Goal: Complete application form: Complete application form

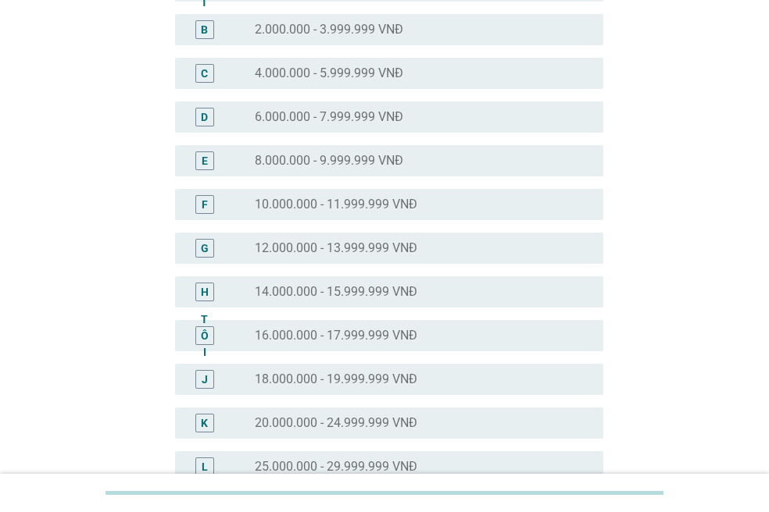
scroll to position [234, 0]
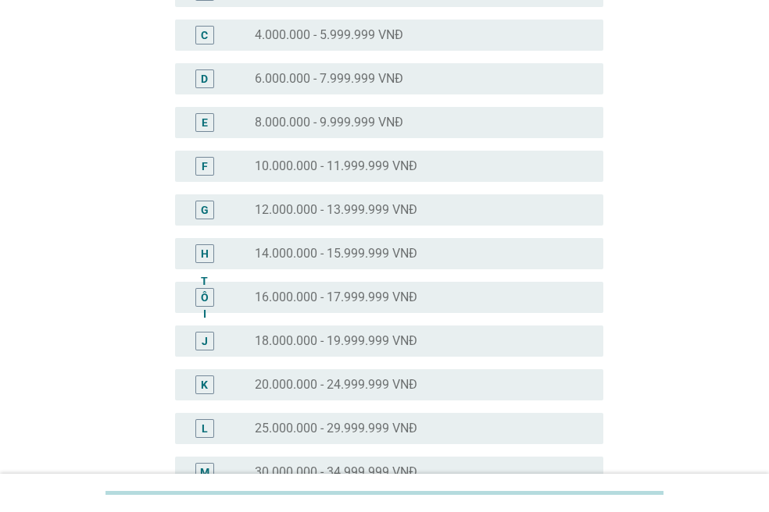
click at [400, 259] on font "14.000.000 - 15.999.999 VNĐ" at bounding box center [336, 253] width 162 height 15
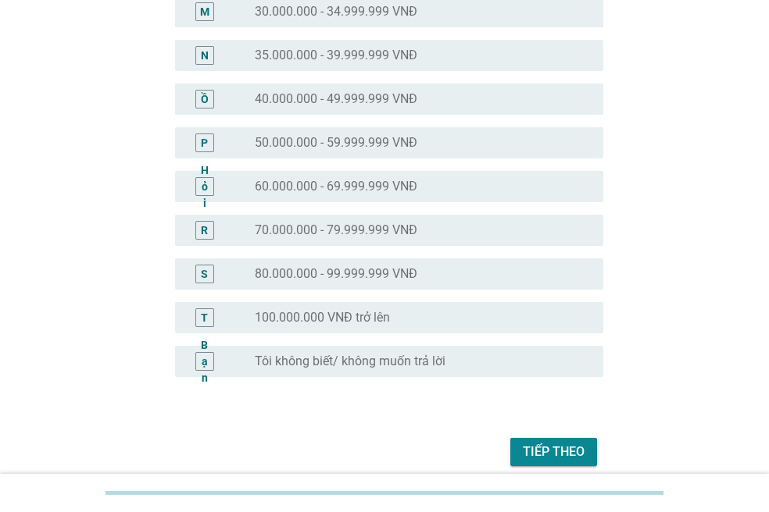
scroll to position [761, 0]
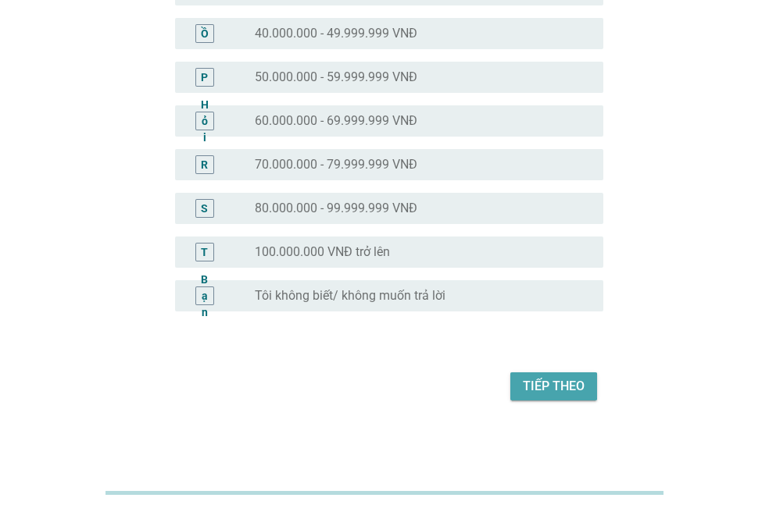
click at [568, 391] on font "Tiếp theo" at bounding box center [554, 386] width 62 height 15
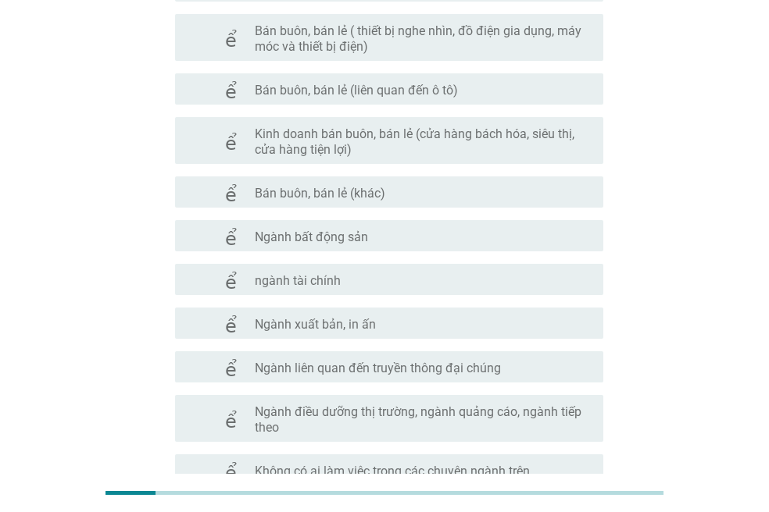
scroll to position [730, 0]
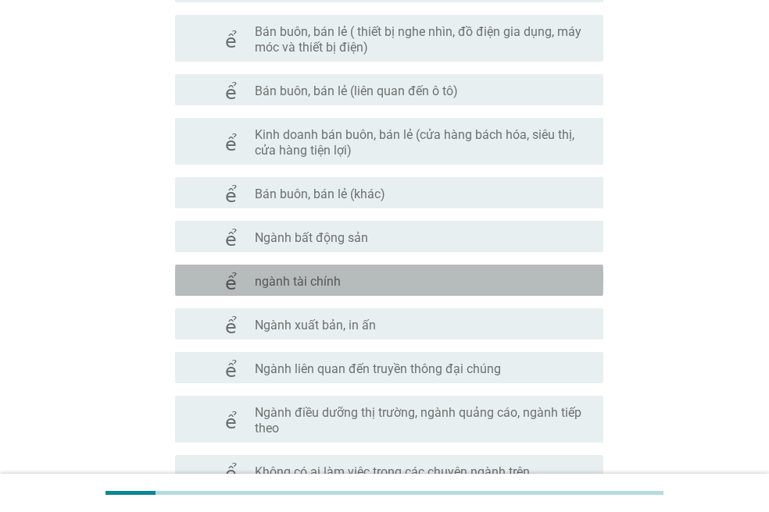
click at [408, 283] on div "check_box_outline_blank ngành tài chính" at bounding box center [423, 280] width 336 height 19
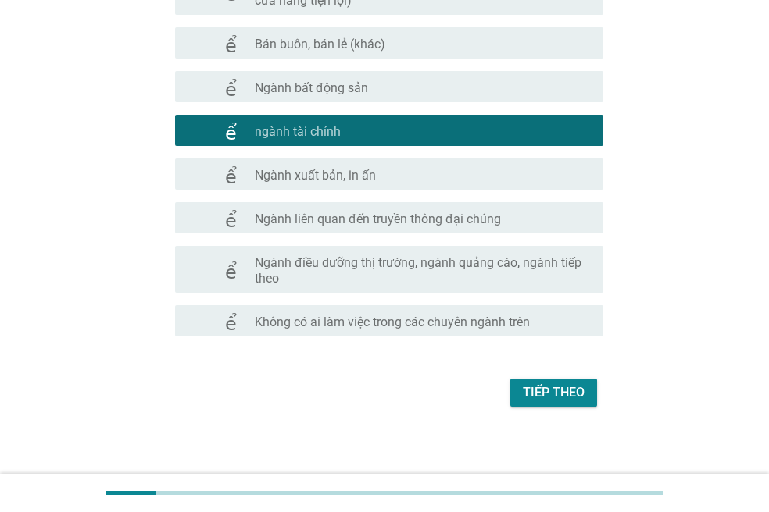
scroll to position [887, 0]
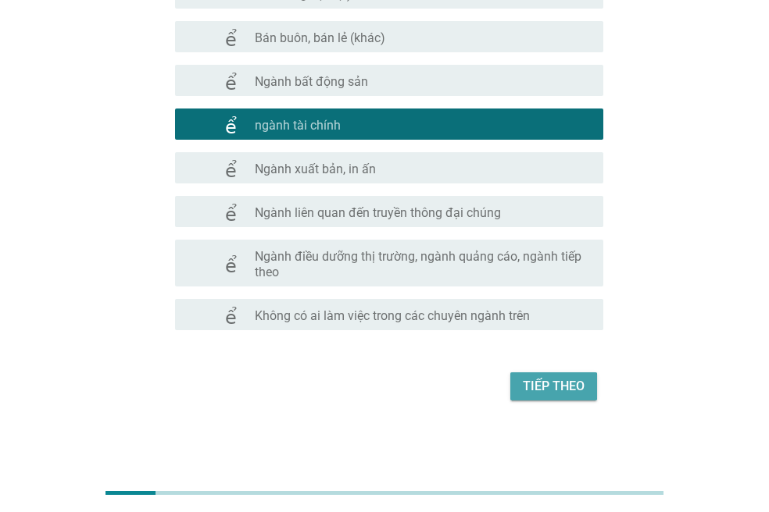
click at [576, 385] on font "Tiếp theo" at bounding box center [554, 386] width 62 height 15
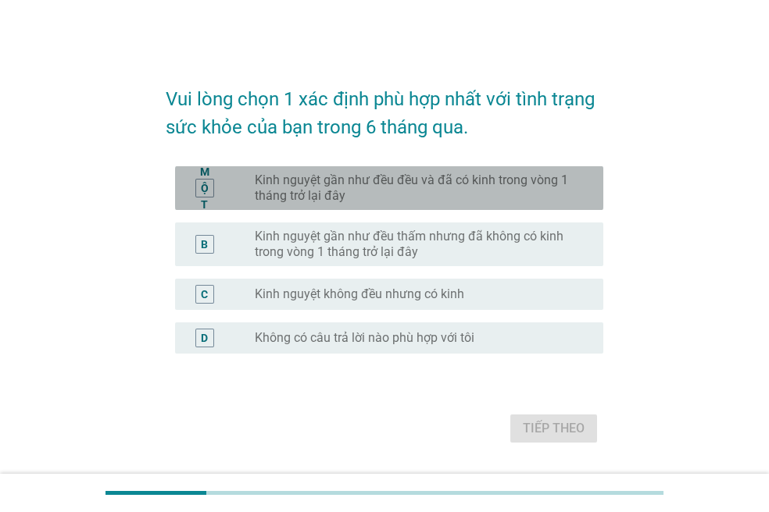
click at [513, 193] on font "Kinh nguyệt gần như đều đều và đã có kinh trong vòng 1 tháng trở lại đây" at bounding box center [416, 188] width 323 height 31
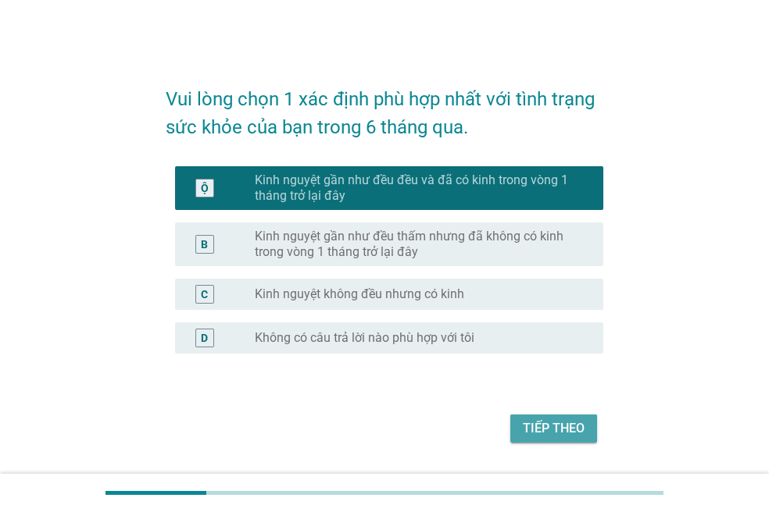
click at [576, 432] on font "Tiếp theo" at bounding box center [554, 428] width 62 height 15
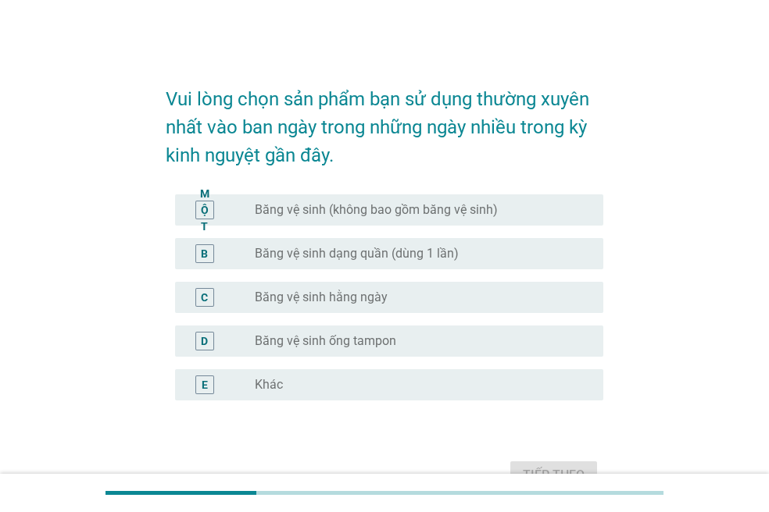
click at [536, 212] on div "nút radio chưa được chọn Băng vệ sinh (không bao gồm băng vệ sinh)" at bounding box center [416, 210] width 323 height 16
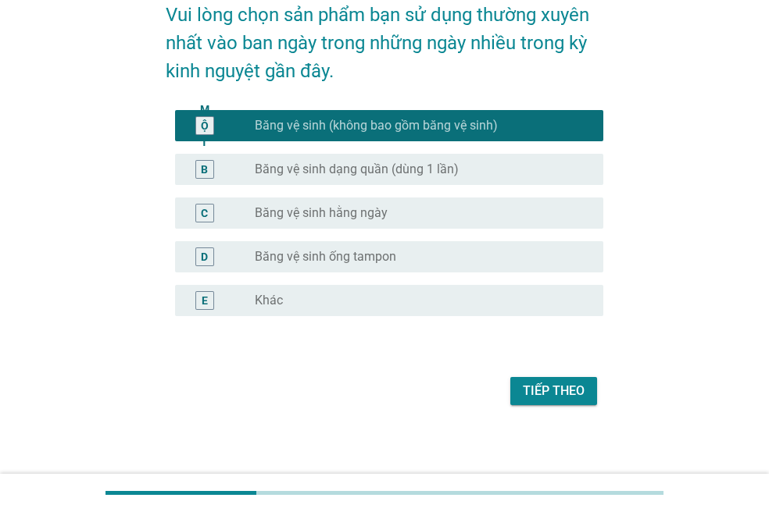
scroll to position [89, 0]
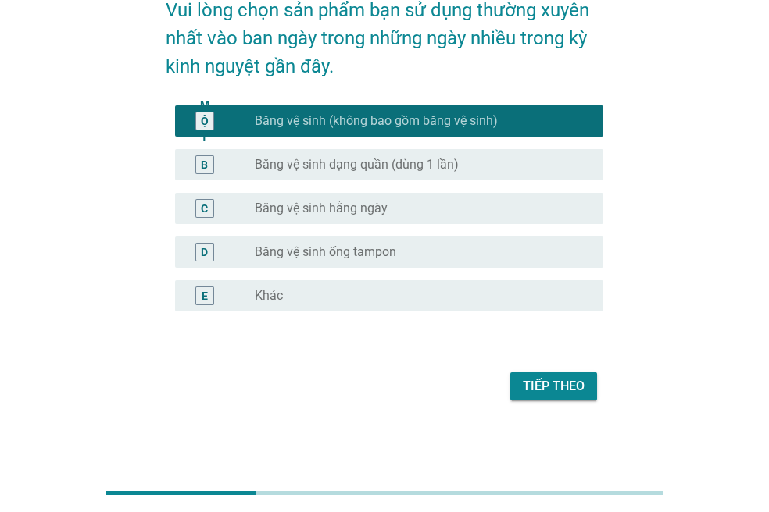
click at [567, 387] on font "Tiếp theo" at bounding box center [554, 386] width 62 height 15
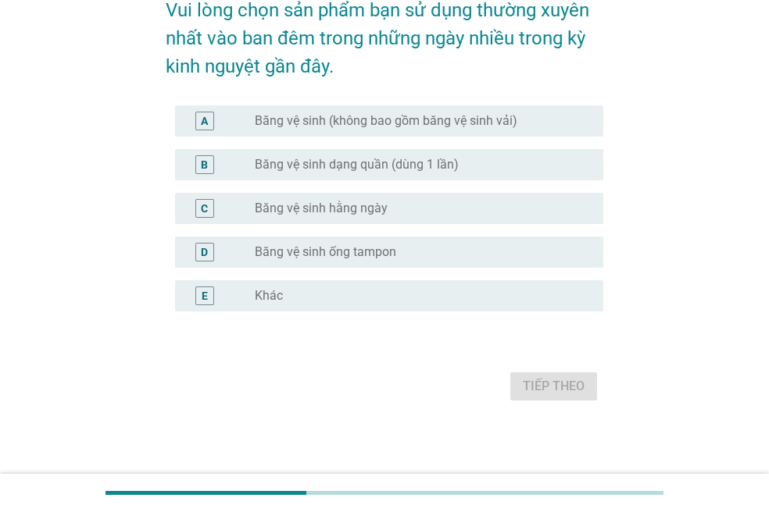
scroll to position [0, 0]
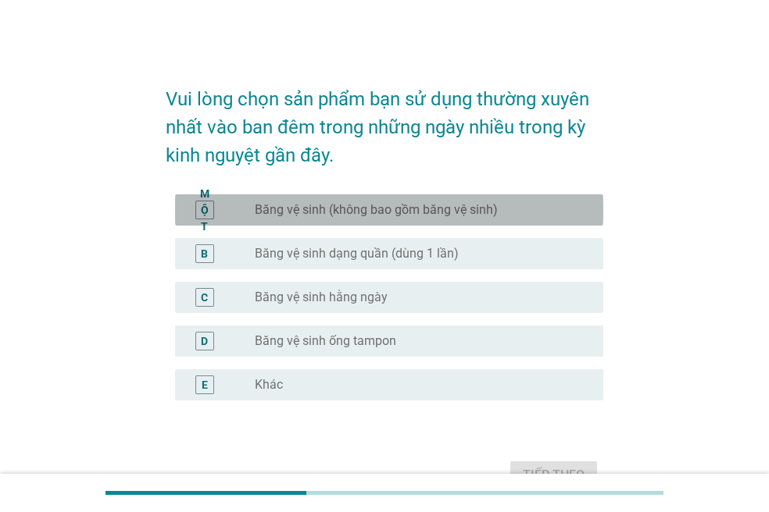
click at [505, 214] on div "nút radio chưa được chọn Băng vệ sinh (không bao gồm băng vệ sinh)" at bounding box center [416, 210] width 323 height 16
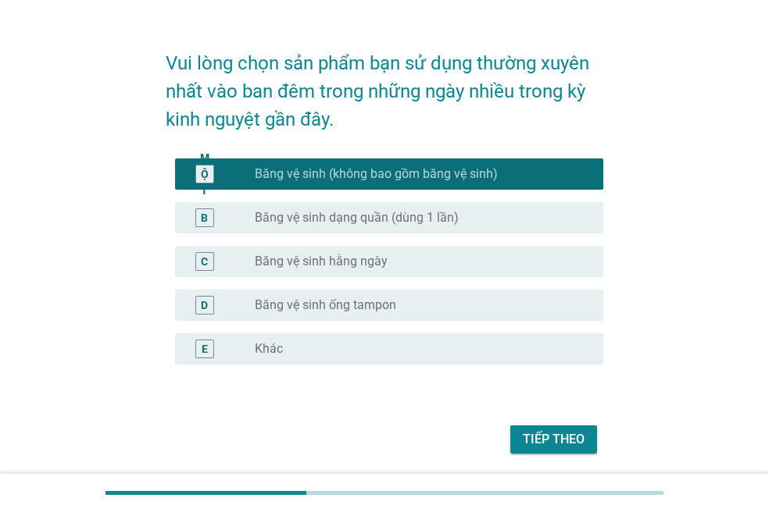
scroll to position [89, 0]
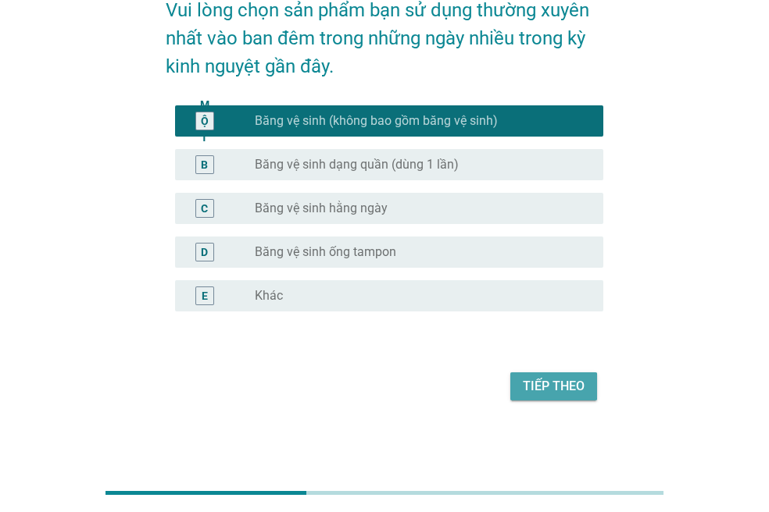
click at [576, 387] on font "Tiếp theo" at bounding box center [554, 386] width 62 height 15
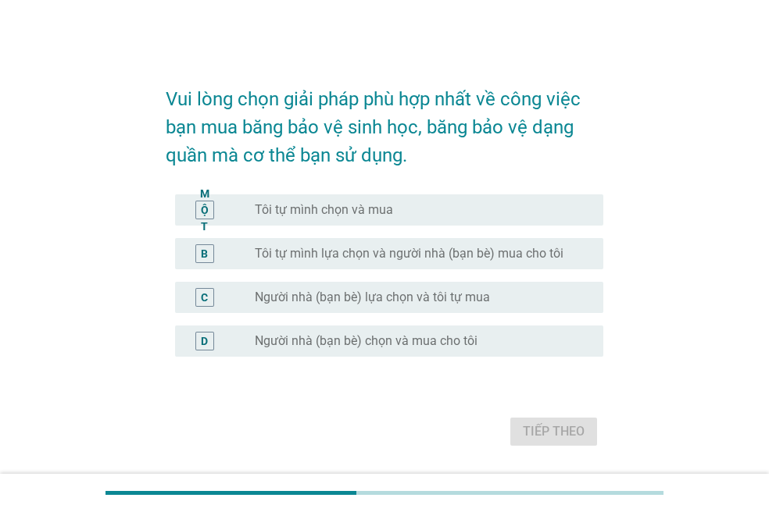
click at [485, 212] on div "nút radio chưa được chọn Tôi tự mình chọn và mua" at bounding box center [416, 210] width 323 height 16
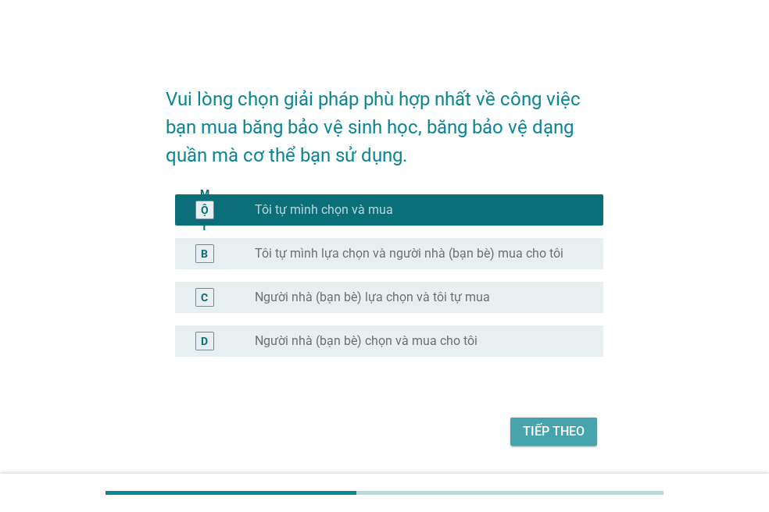
click at [576, 431] on font "Tiếp theo" at bounding box center [554, 431] width 62 height 15
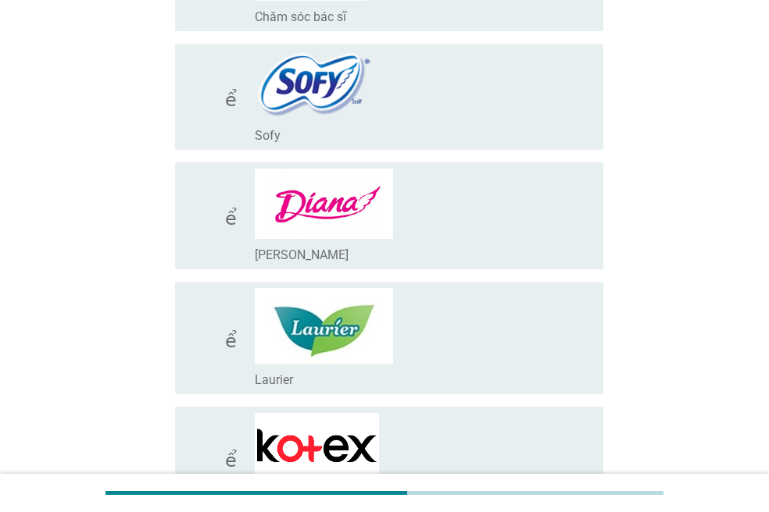
scroll to position [547, 0]
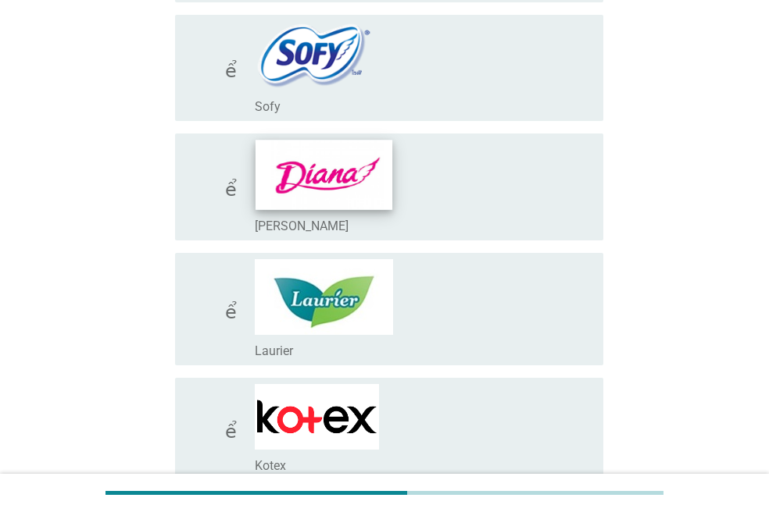
click at [330, 194] on img at bounding box center [323, 175] width 137 height 70
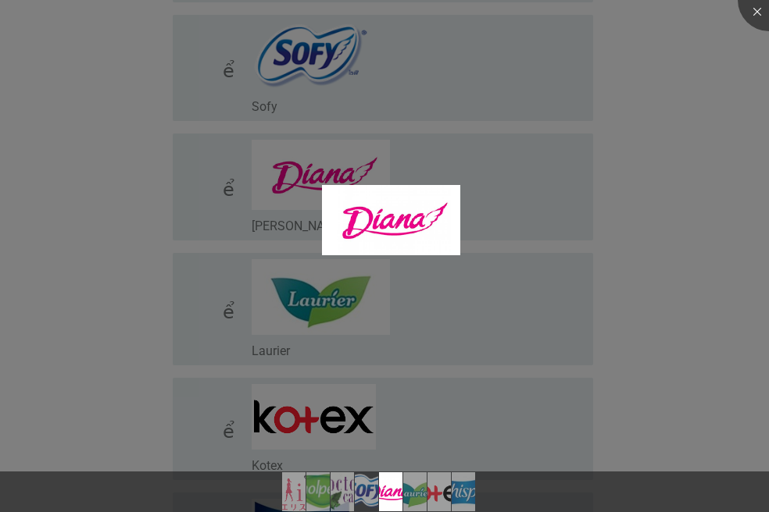
scroll to position [808, 0]
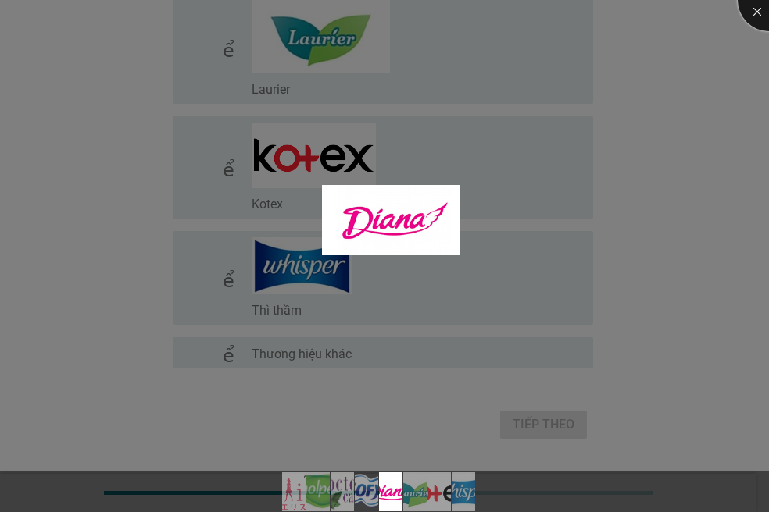
click at [758, 9] on div at bounding box center [768, 0] width 62 height 62
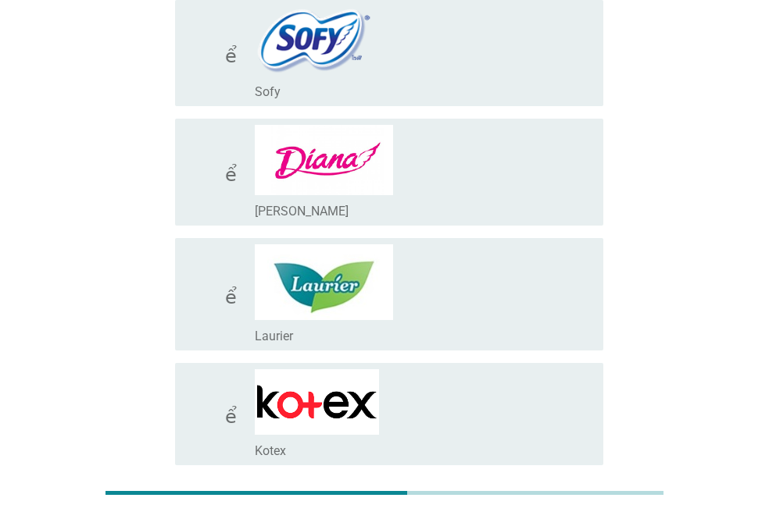
scroll to position [534, 0]
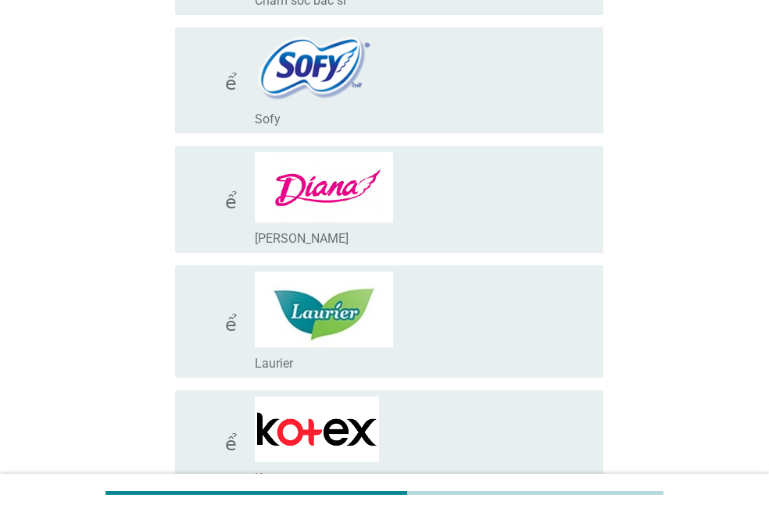
click at [227, 326] on font "kiểm tra" at bounding box center [251, 321] width 129 height 19
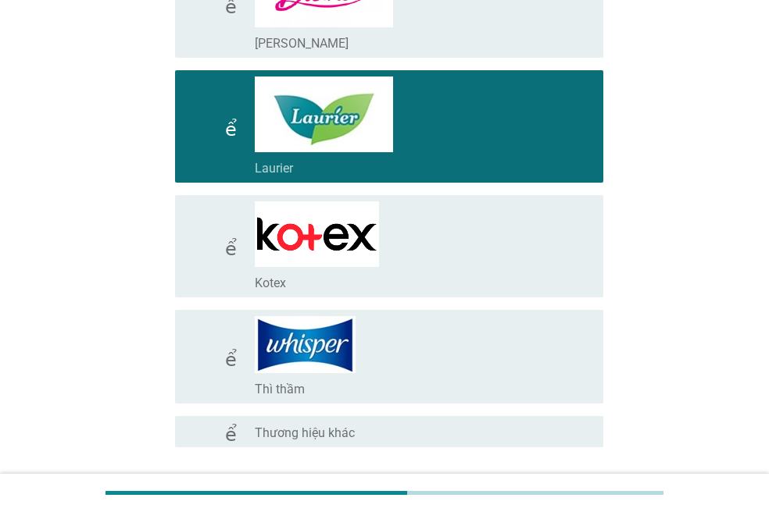
scroll to position [847, 0]
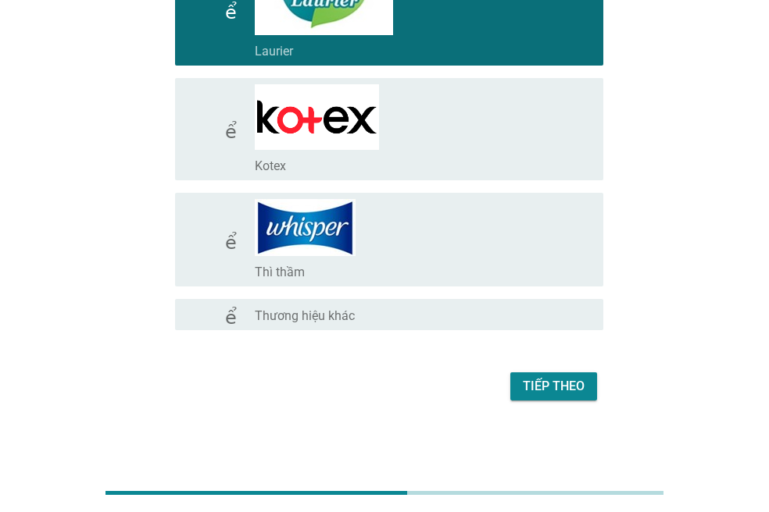
click at [560, 384] on font "Tiếp theo" at bounding box center [554, 386] width 62 height 15
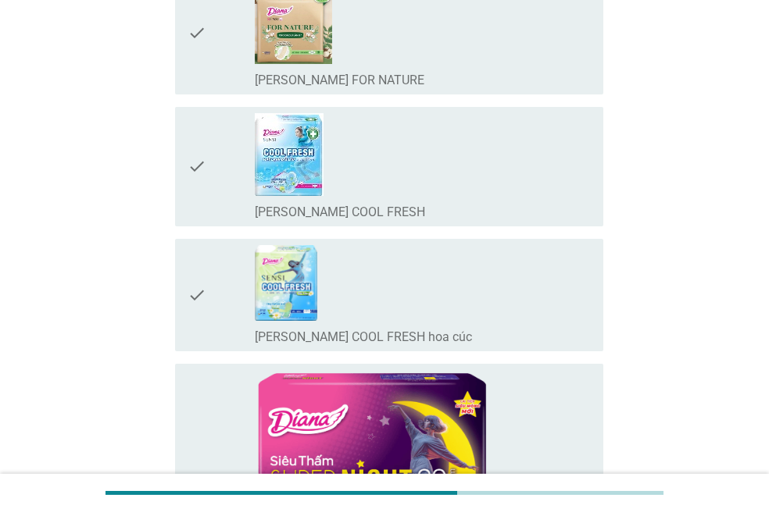
scroll to position [0, 0]
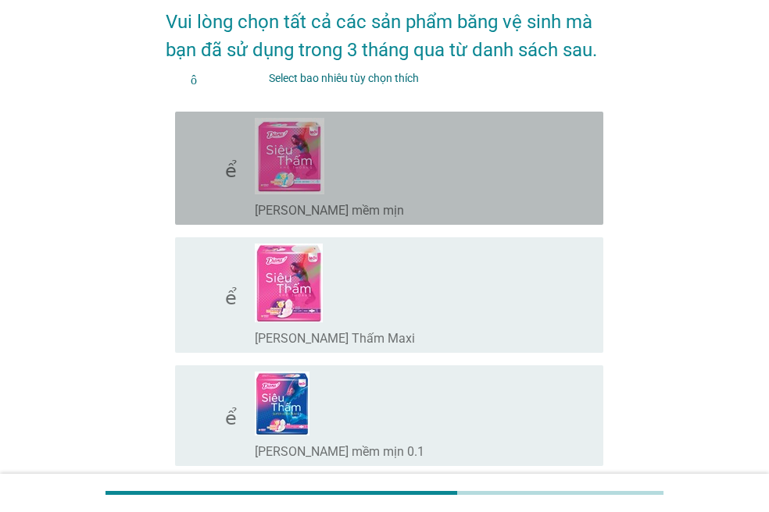
click at [401, 194] on div "check_box_outline_blank [PERSON_NAME] mềm mịn" at bounding box center [423, 168] width 336 height 101
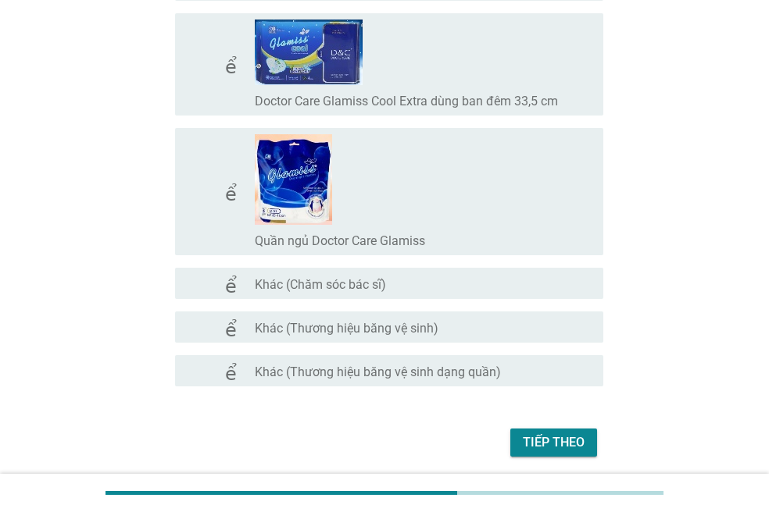
scroll to position [12614, 0]
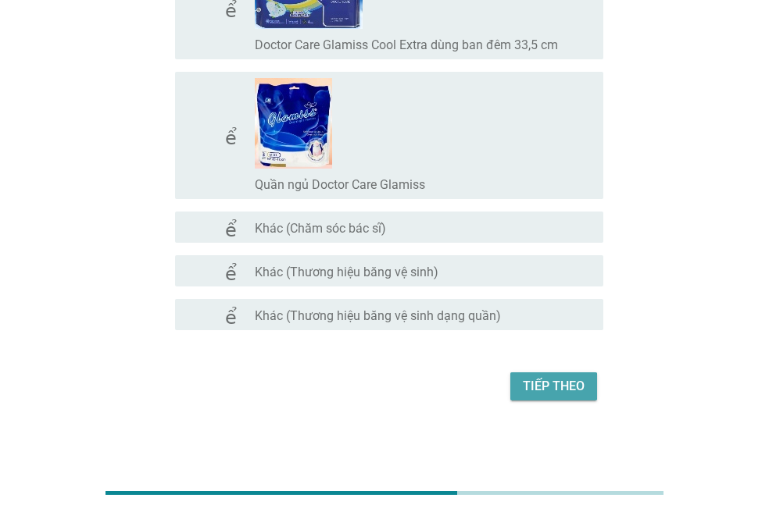
click at [548, 387] on font "Tiếp theo" at bounding box center [554, 386] width 62 height 15
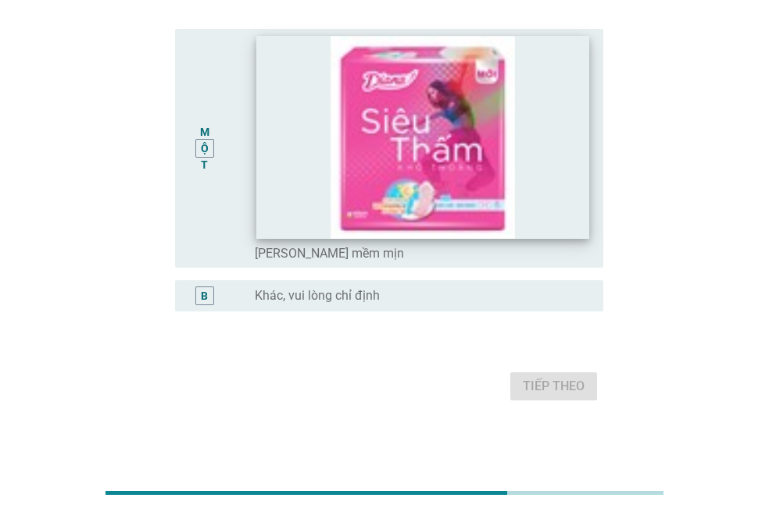
click at [401, 207] on img at bounding box center [422, 137] width 333 height 203
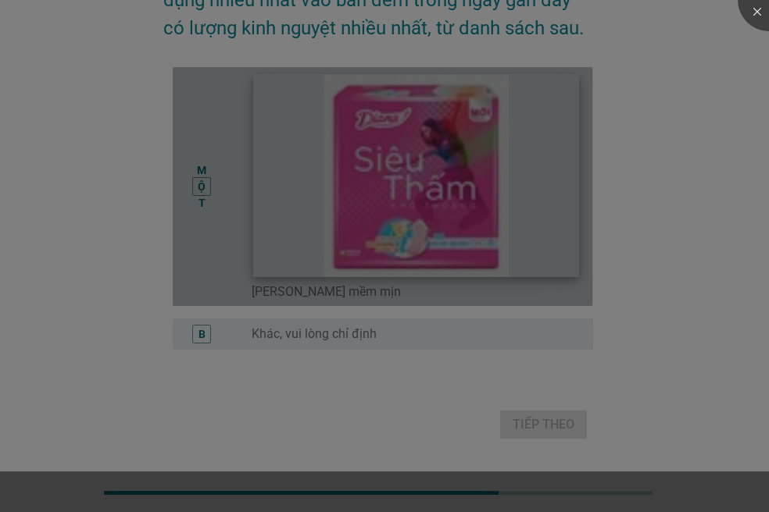
scroll to position [127, 0]
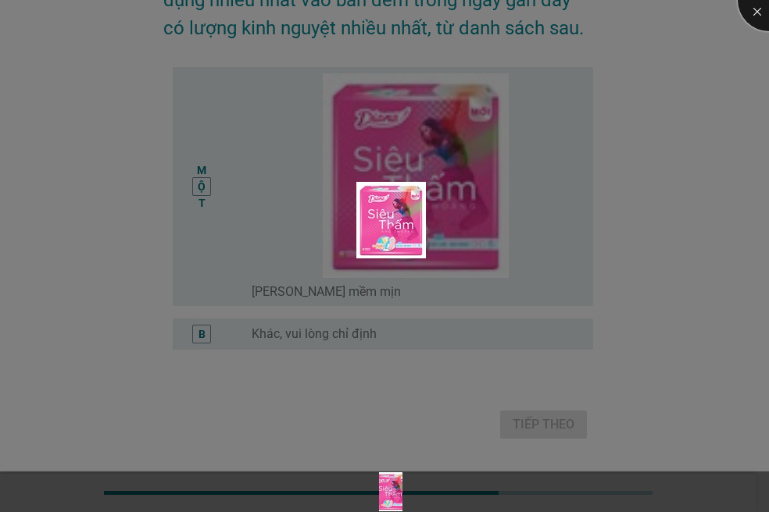
click at [757, 12] on div at bounding box center [768, 0] width 62 height 62
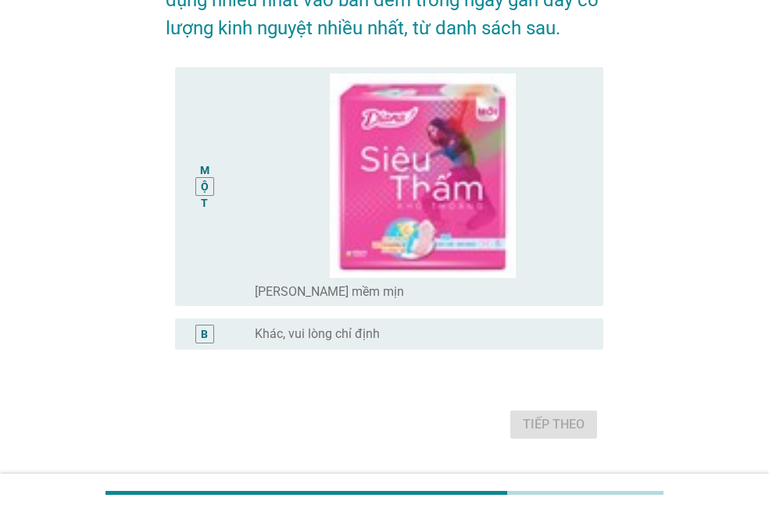
click at [207, 182] on font "MỘT" at bounding box center [204, 185] width 9 height 45
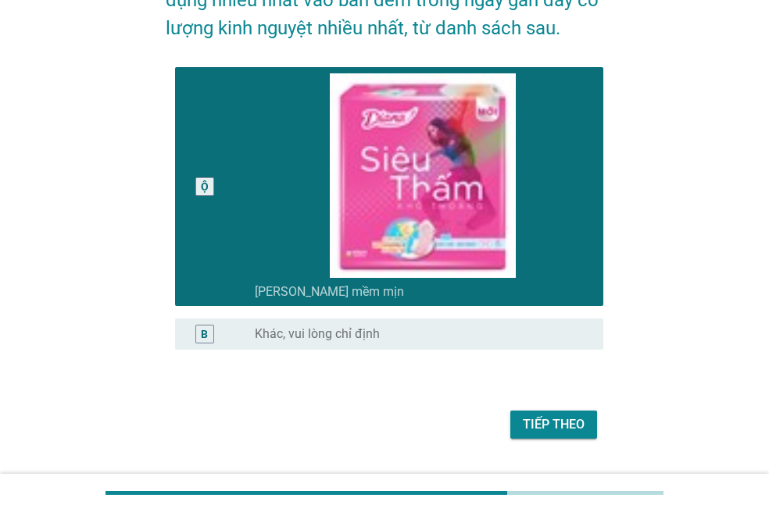
click at [563, 419] on font "Tiếp theo" at bounding box center [554, 424] width 62 height 15
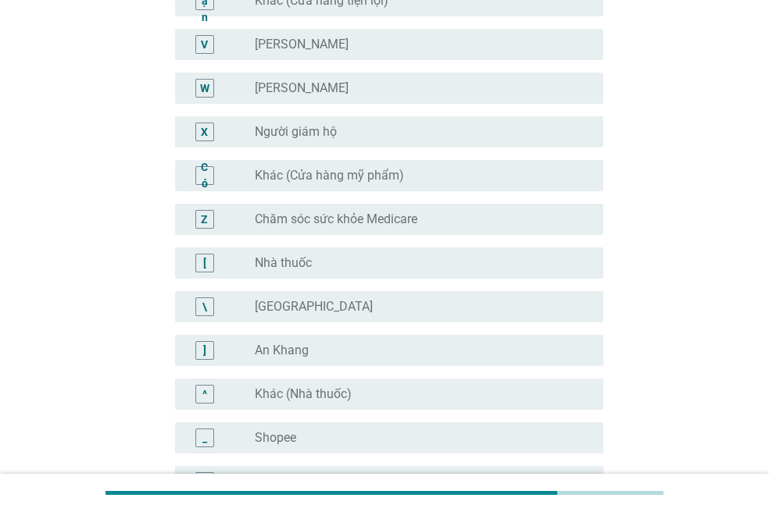
scroll to position [1094, 0]
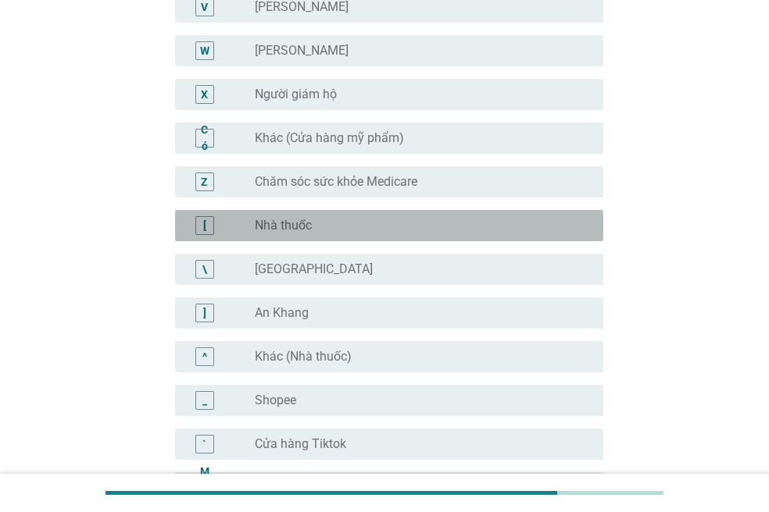
click at [489, 222] on div "nút radio chưa được chọn Nhà thuốc" at bounding box center [416, 226] width 323 height 16
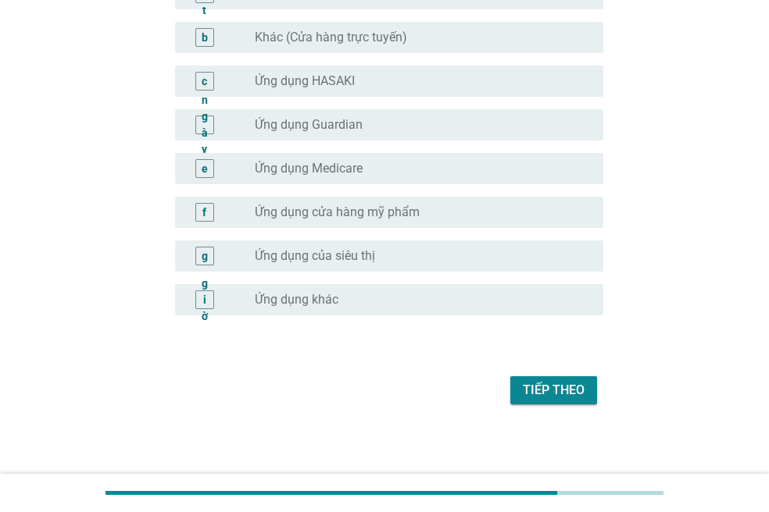
scroll to position [1592, 0]
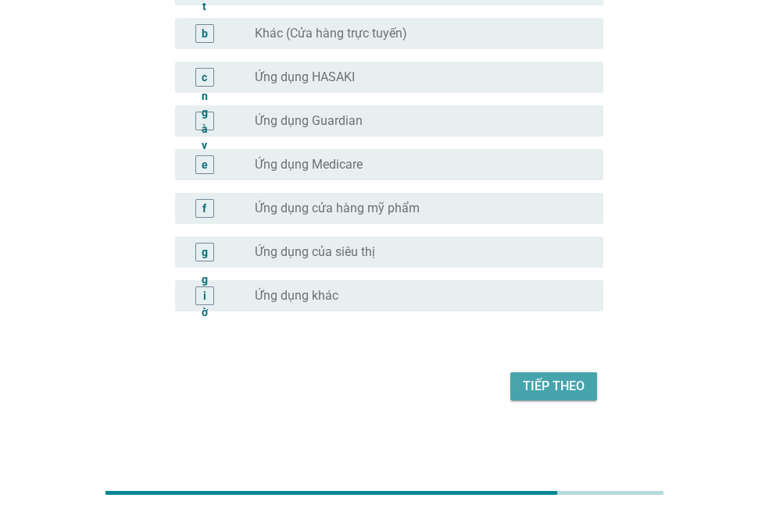
click at [568, 387] on font "Tiếp theo" at bounding box center [554, 386] width 62 height 15
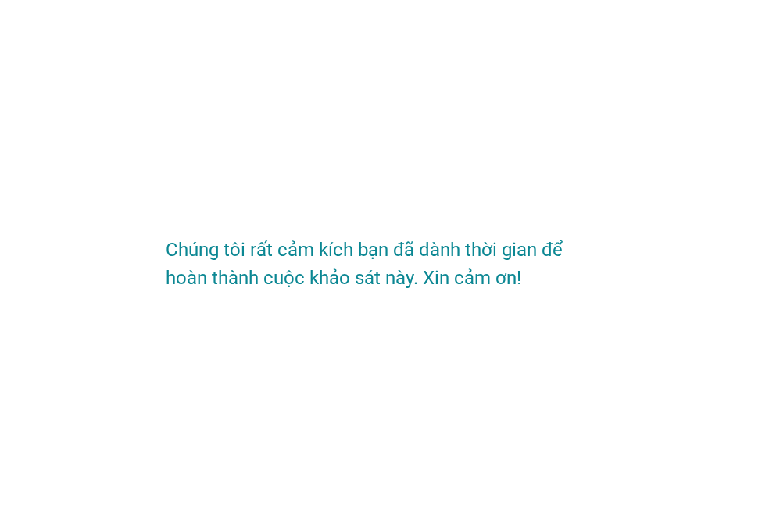
scroll to position [0, 0]
